Goal: Task Accomplishment & Management: Manage account settings

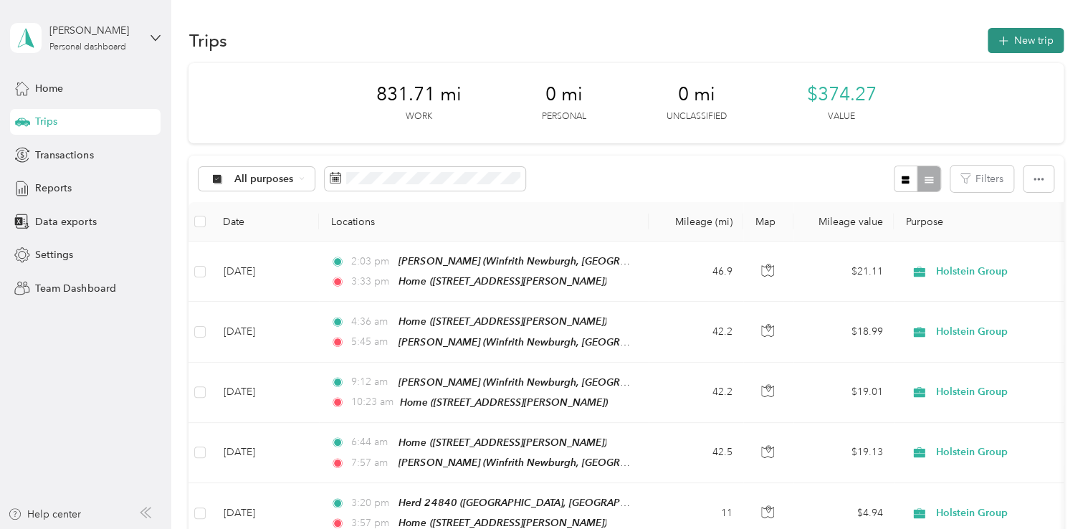
click at [1015, 44] on button "New trip" at bounding box center [1026, 40] width 76 height 25
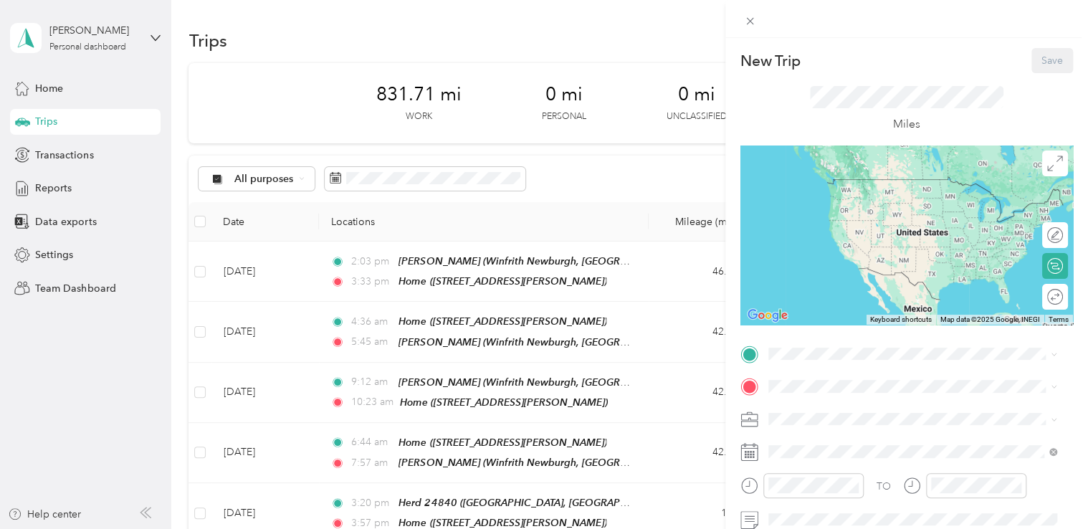
click at [836, 199] on div "Home [STREET_ADDRESS][PERSON_NAME]" at bounding box center [880, 191] width 171 height 30
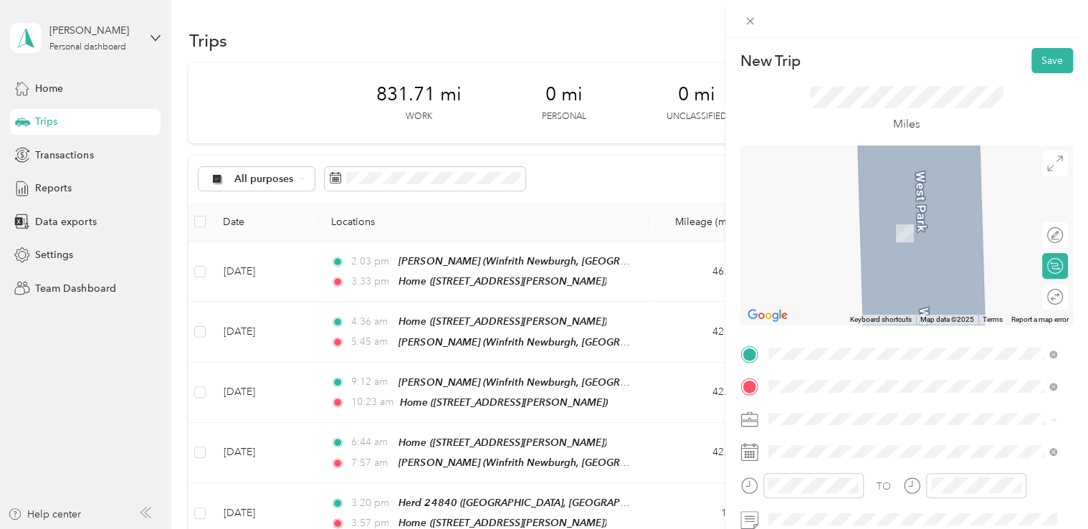
click at [885, 247] on span "[STREET_ADDRESS][PERSON_NAME], NEAR [GEOGRAPHIC_DATA], [GEOGRAPHIC_DATA], [GEOG…" at bounding box center [902, 253] width 215 height 42
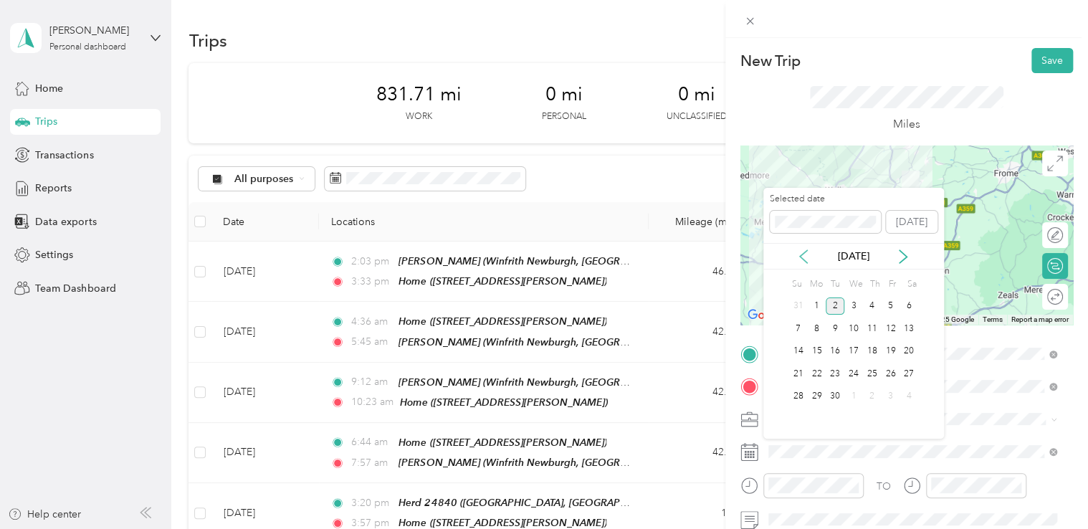
click at [800, 254] on icon at bounding box center [804, 257] width 14 height 14
click at [851, 347] on div "13" at bounding box center [854, 352] width 19 height 18
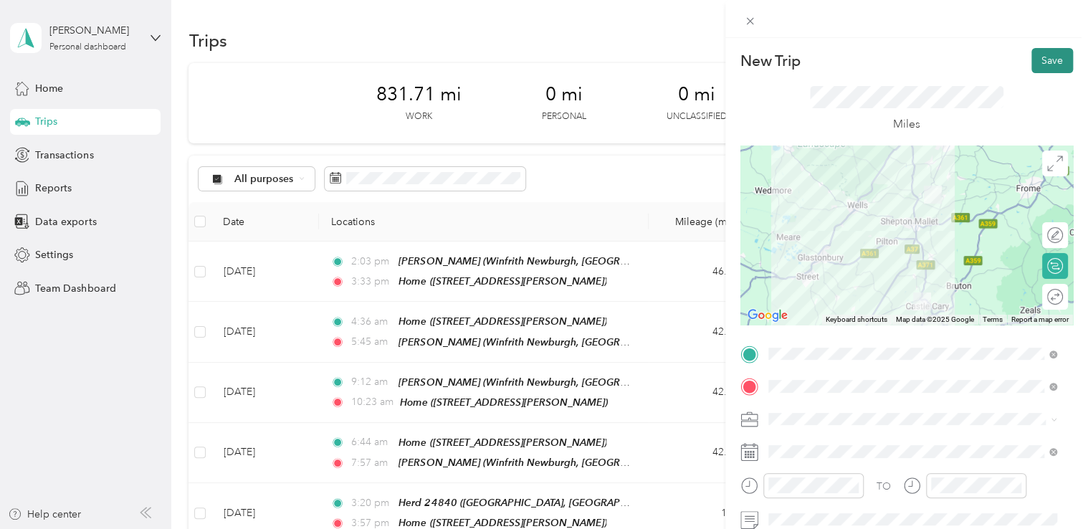
click at [1045, 67] on button "Save" at bounding box center [1053, 60] width 42 height 25
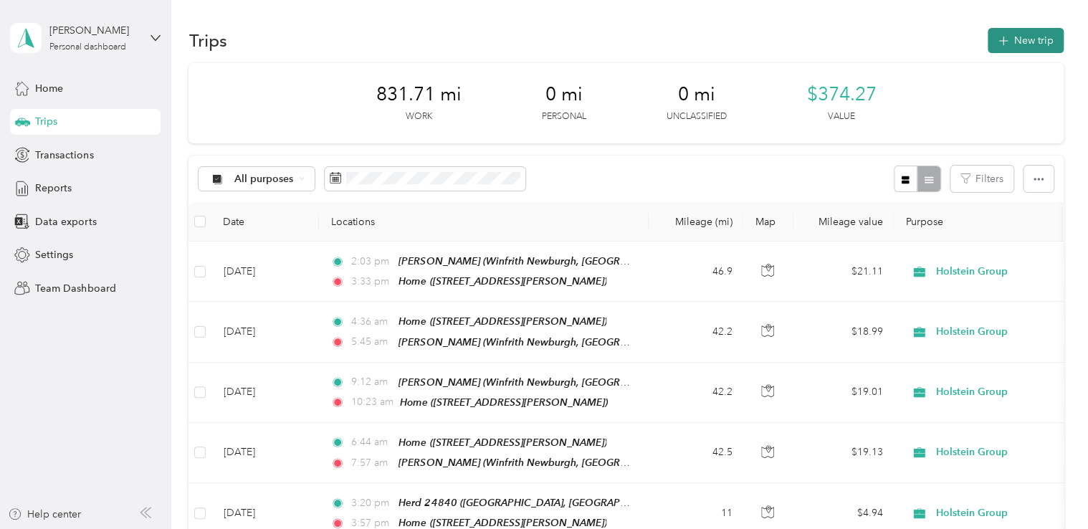
click at [1010, 42] on button "New trip" at bounding box center [1026, 40] width 76 height 25
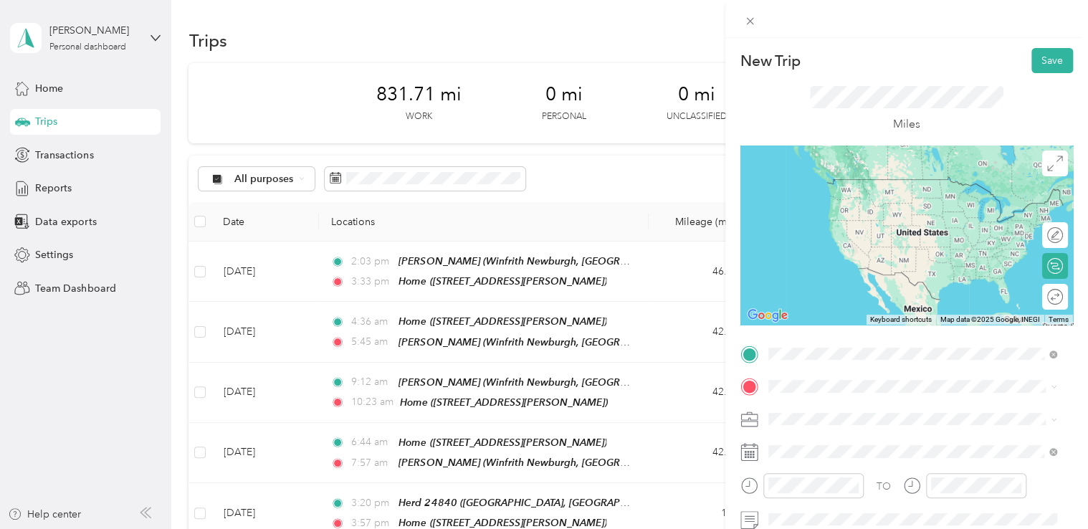
click at [872, 216] on span "[STREET_ADDRESS][PERSON_NAME], NEAR [GEOGRAPHIC_DATA], [GEOGRAPHIC_DATA], [GEOG…" at bounding box center [902, 220] width 215 height 42
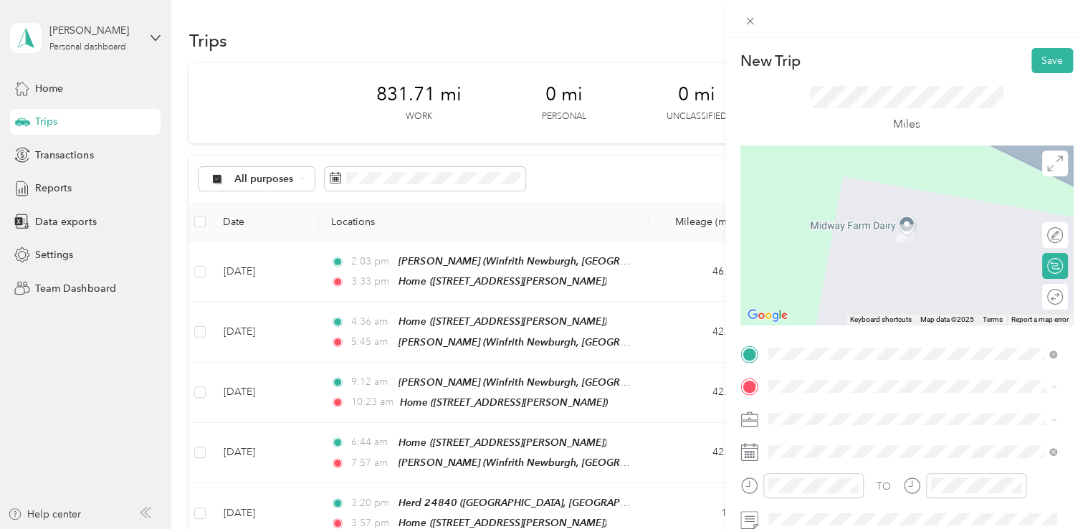
click at [852, 223] on div "Home [STREET_ADDRESS][PERSON_NAME]" at bounding box center [880, 219] width 171 height 30
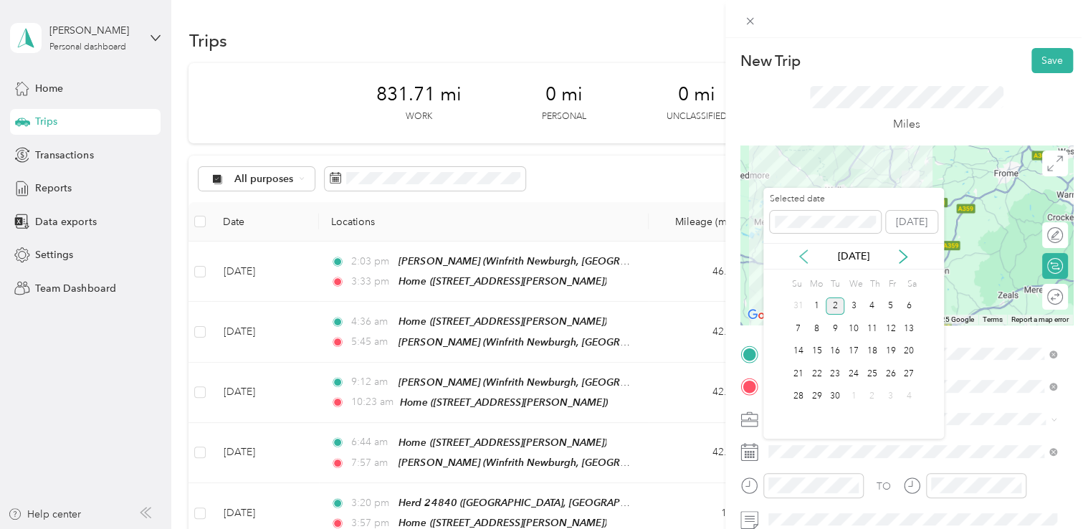
click at [804, 257] on icon at bounding box center [804, 257] width 14 height 14
click at [857, 346] on div "13" at bounding box center [854, 352] width 19 height 18
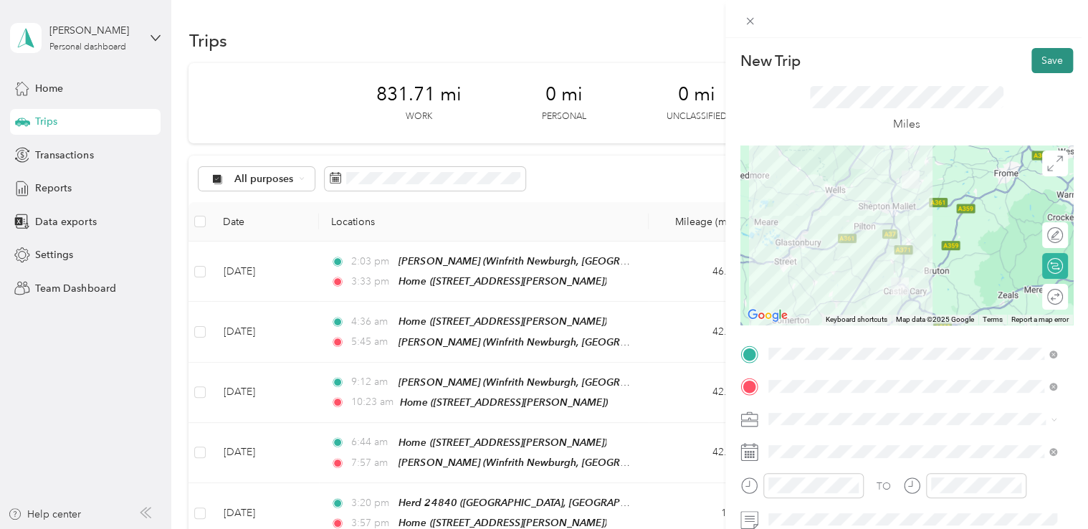
click at [1053, 62] on button "Save" at bounding box center [1053, 60] width 42 height 25
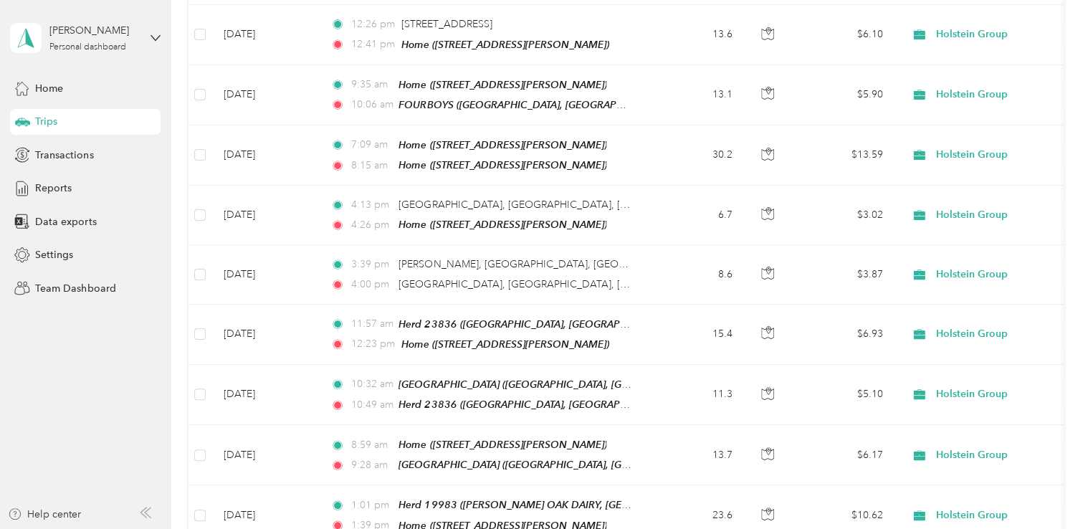
scroll to position [645, 0]
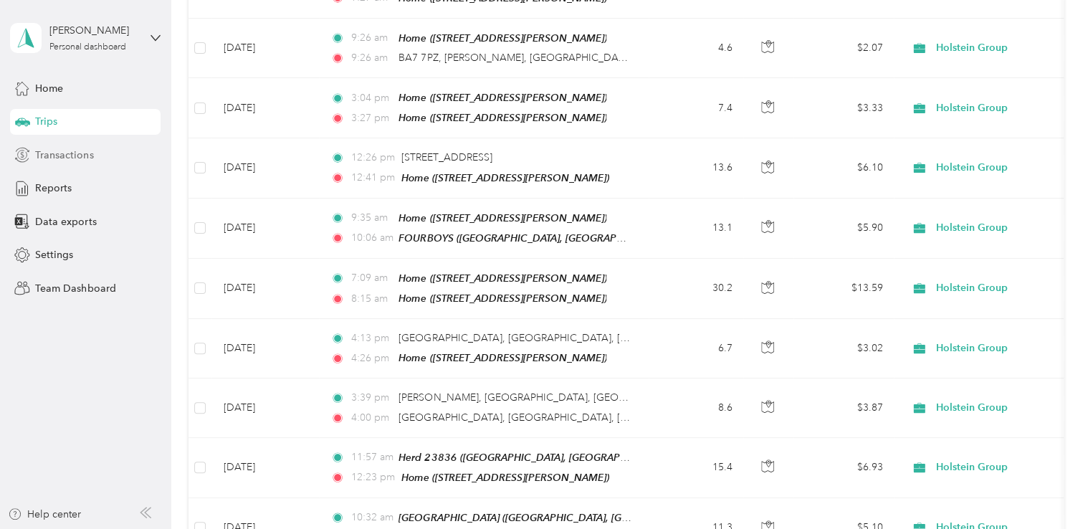
click at [81, 156] on span "Transactions" at bounding box center [64, 155] width 58 height 15
